Goal: Information Seeking & Learning: Learn about a topic

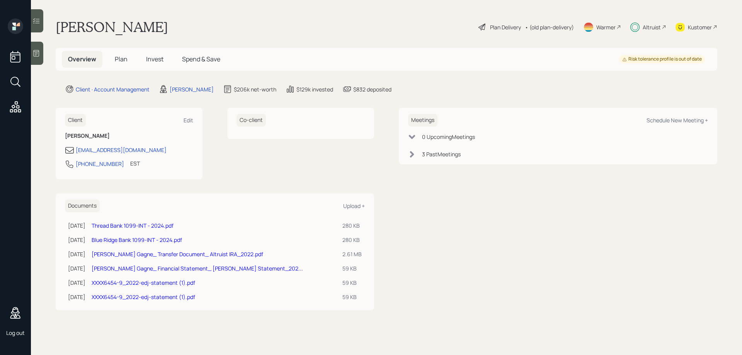
click at [126, 57] on span "Plan" at bounding box center [121, 59] width 13 height 8
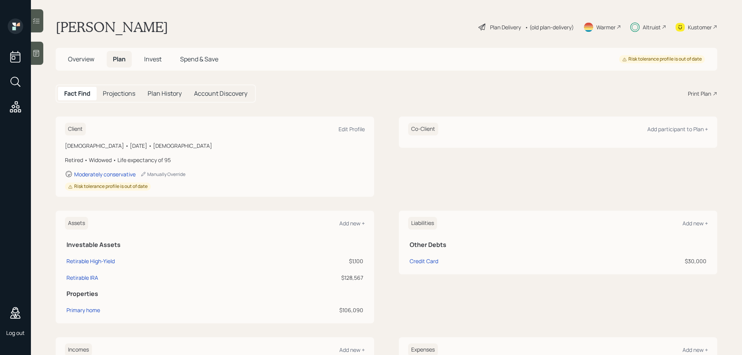
click at [151, 63] on span "Invest" at bounding box center [152, 59] width 17 height 8
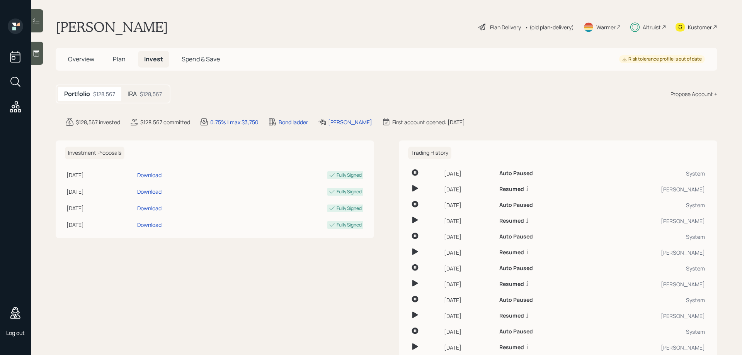
click at [155, 92] on div "$128,567" at bounding box center [151, 94] width 22 height 8
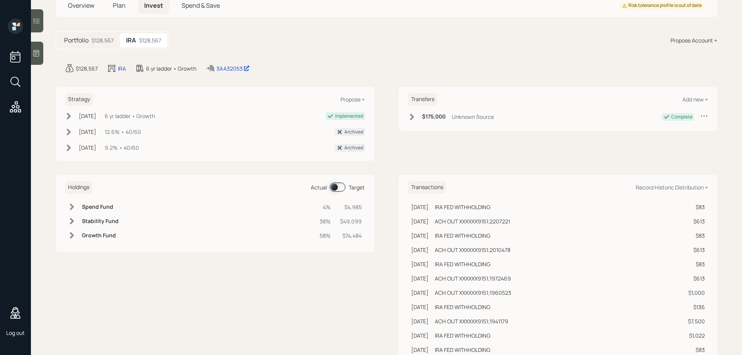
scroll to position [96, 0]
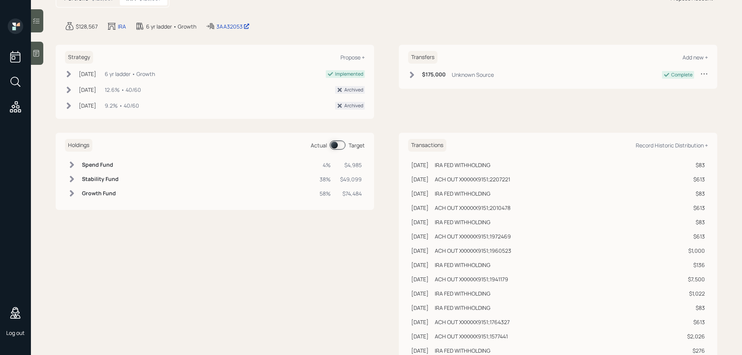
click at [100, 178] on h6 "Stability Fund" at bounding box center [100, 179] width 37 height 7
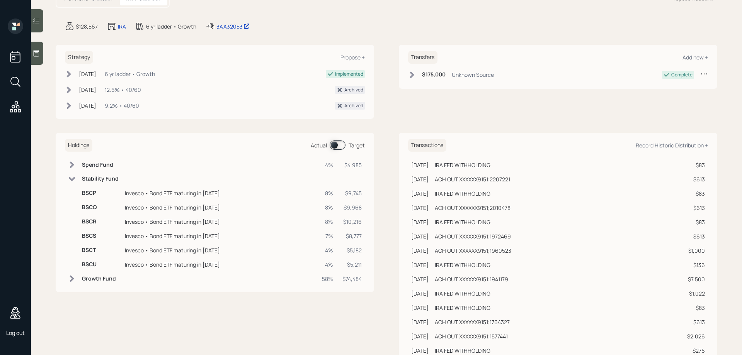
scroll to position [0, 0]
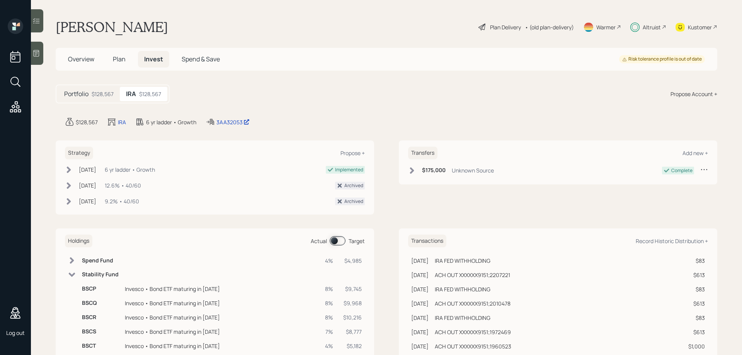
click at [123, 63] on span "Plan" at bounding box center [119, 59] width 13 height 8
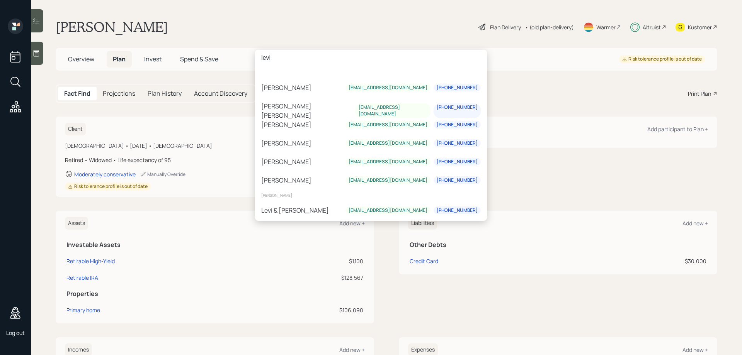
scroll to position [281, 0]
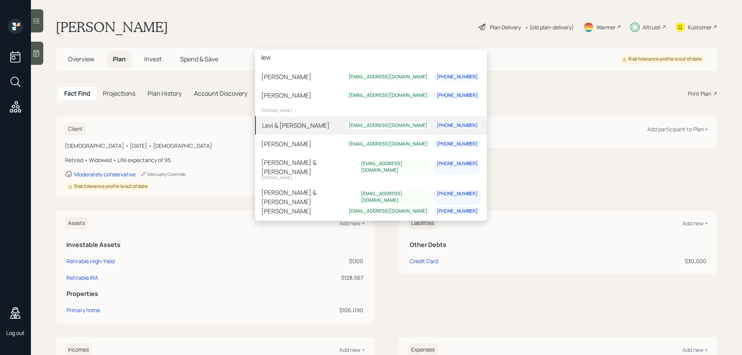
type input "levi"
